Goal: Information Seeking & Learning: Learn about a topic

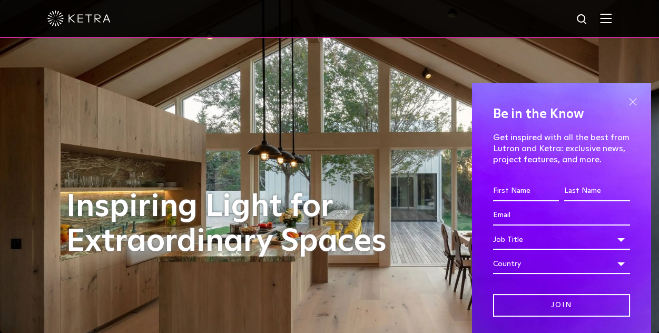
click at [625, 104] on span at bounding box center [633, 102] width 16 height 16
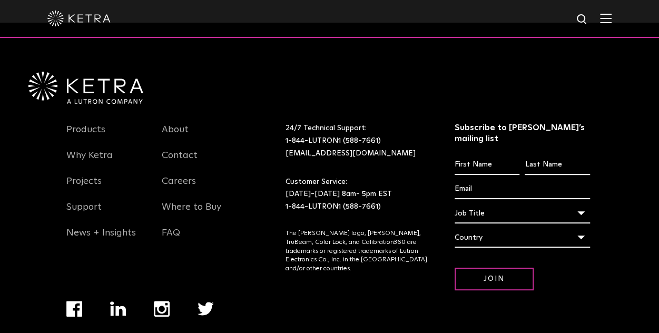
scroll to position [2188, 0]
click at [97, 126] on link "Products" at bounding box center [85, 135] width 39 height 24
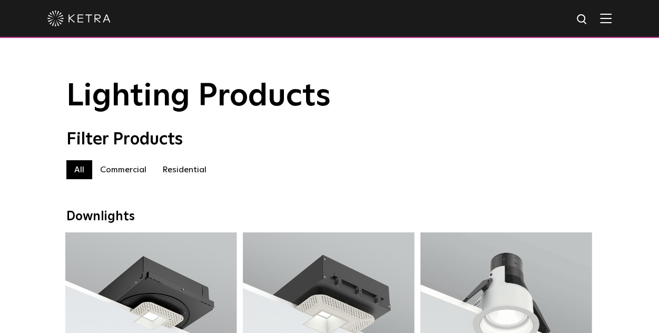
click at [196, 176] on label "Residential" at bounding box center [184, 169] width 60 height 19
